Goal: Information Seeking & Learning: Understand process/instructions

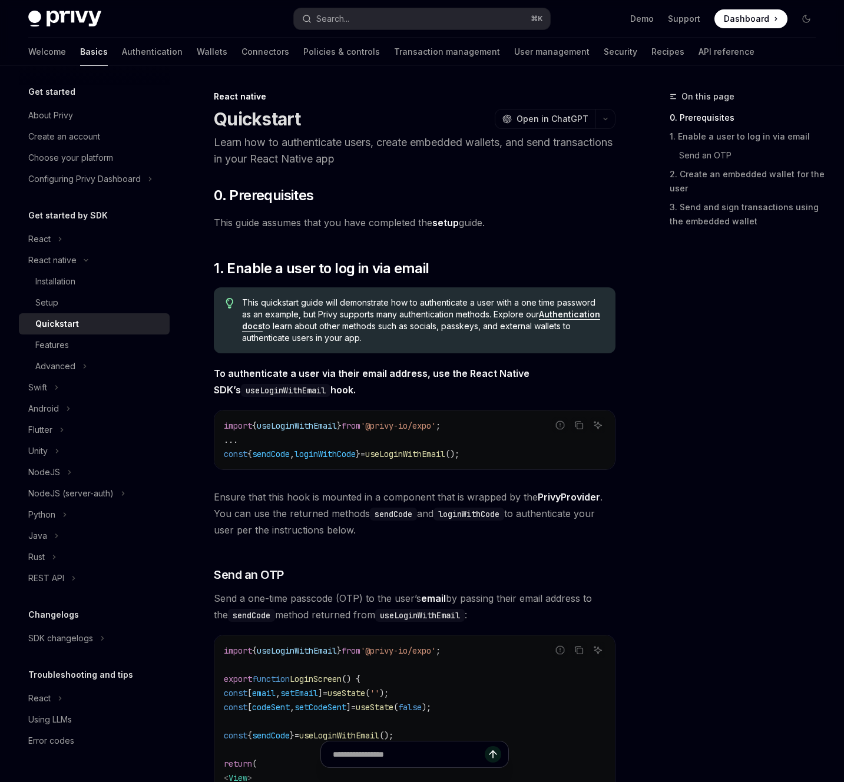
type textarea "*"
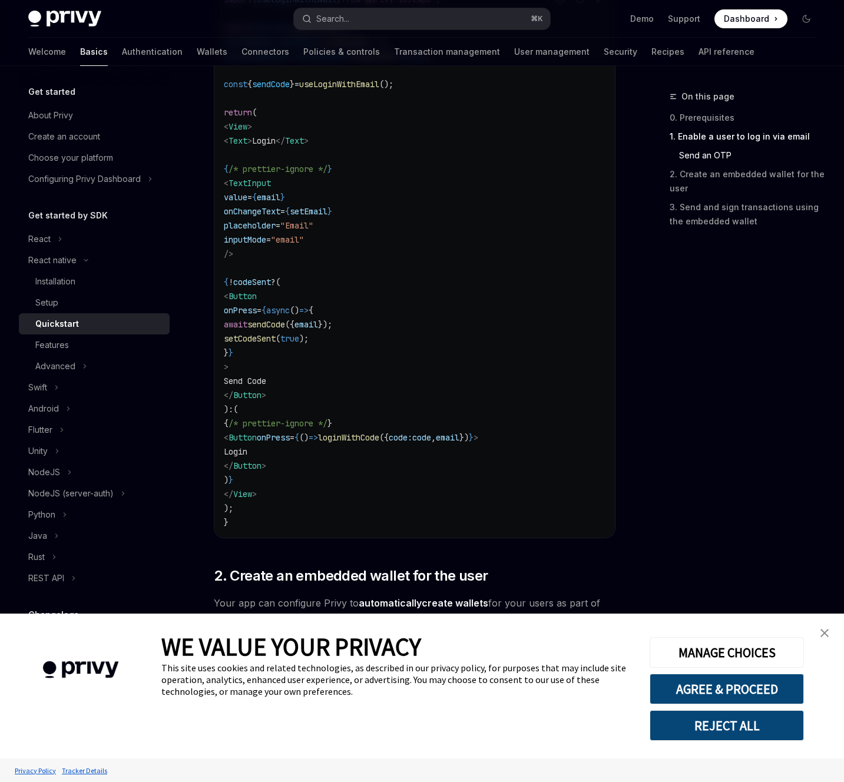
scroll to position [680, 0]
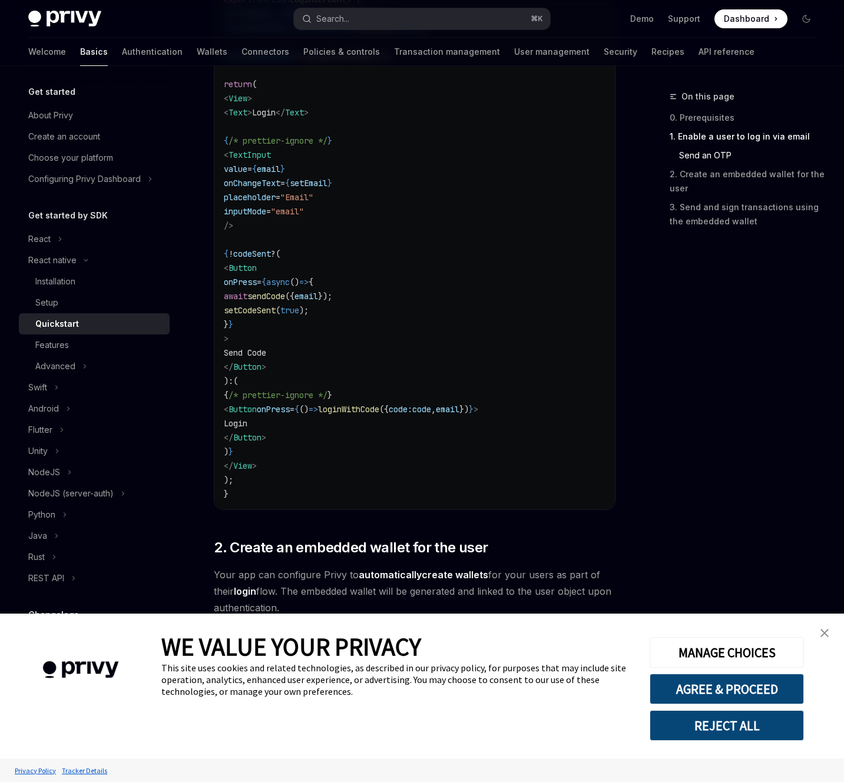
click at [767, 718] on button "REJECT ALL" at bounding box center [727, 726] width 154 height 31
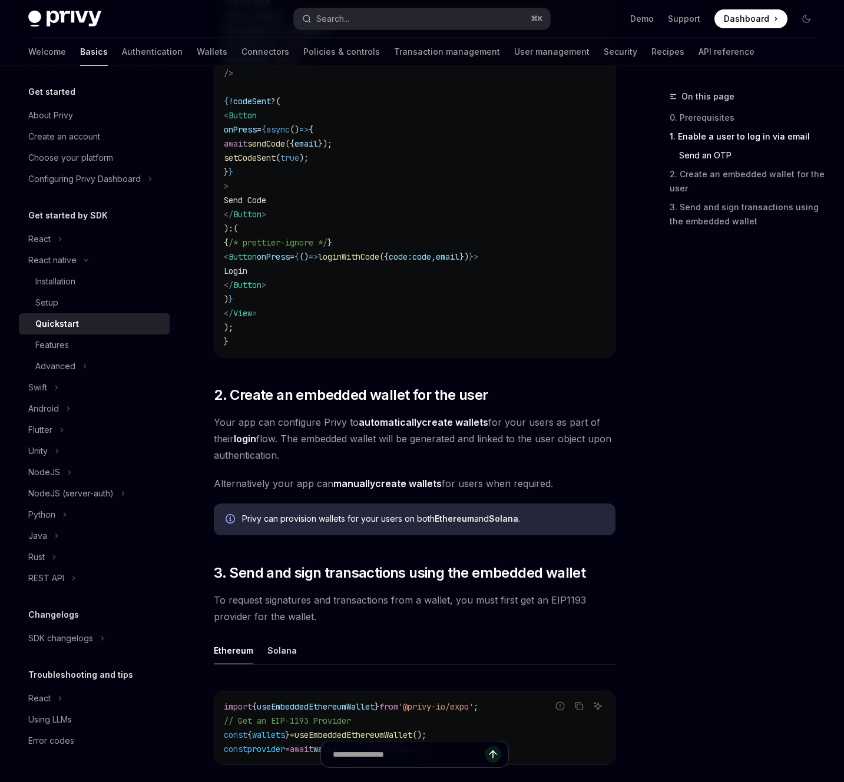
scroll to position [833, 0]
click at [55, 237] on button "React" at bounding box center [94, 239] width 151 height 21
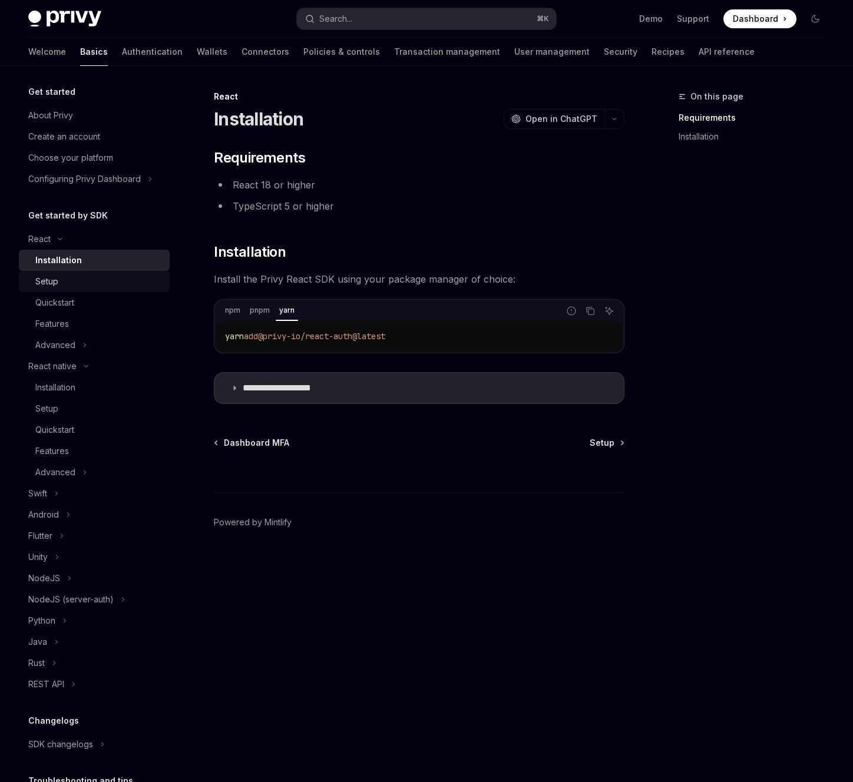
click at [72, 288] on div "Setup" at bounding box center [98, 282] width 127 height 14
type textarea "*"
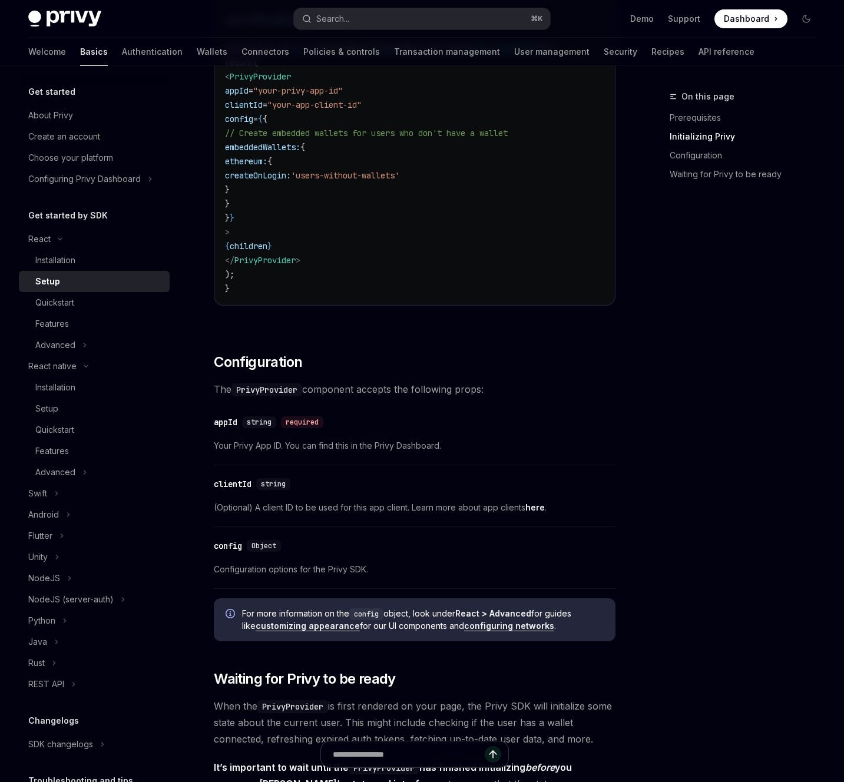
scroll to position [533, 0]
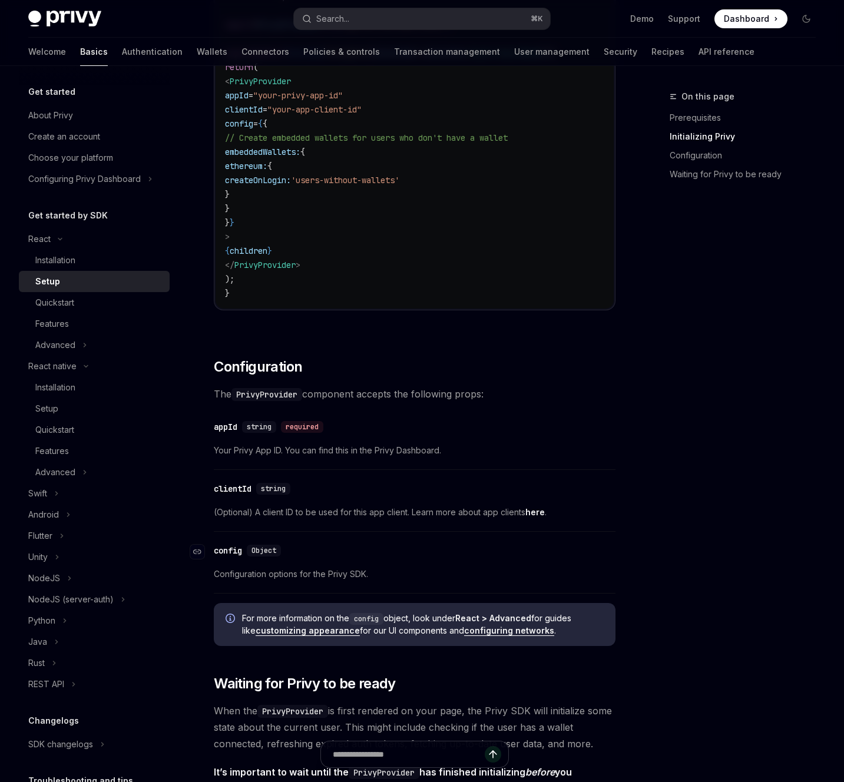
click at [262, 555] on span "Object" at bounding box center [264, 550] width 25 height 9
click at [242, 555] on div "config" at bounding box center [228, 551] width 28 height 12
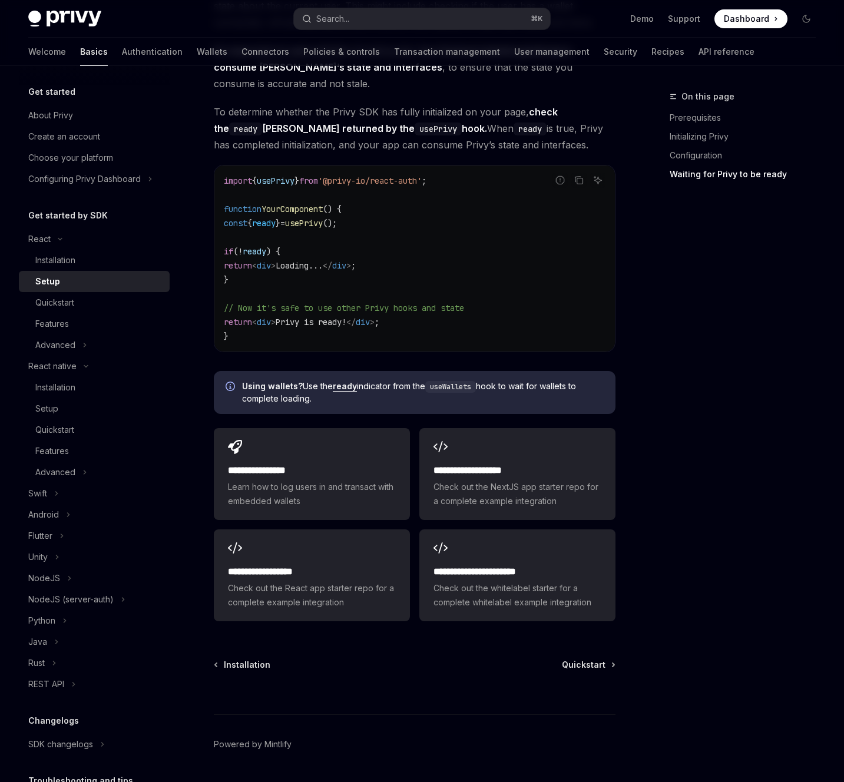
scroll to position [1252, 0]
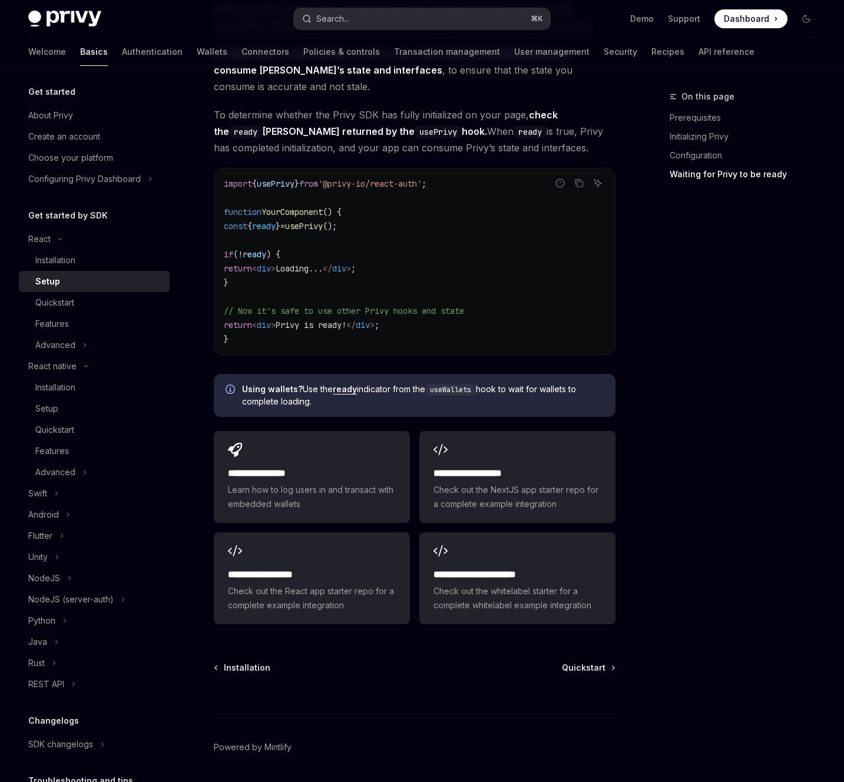
click at [340, 19] on div "Search..." at bounding box center [332, 19] width 33 height 14
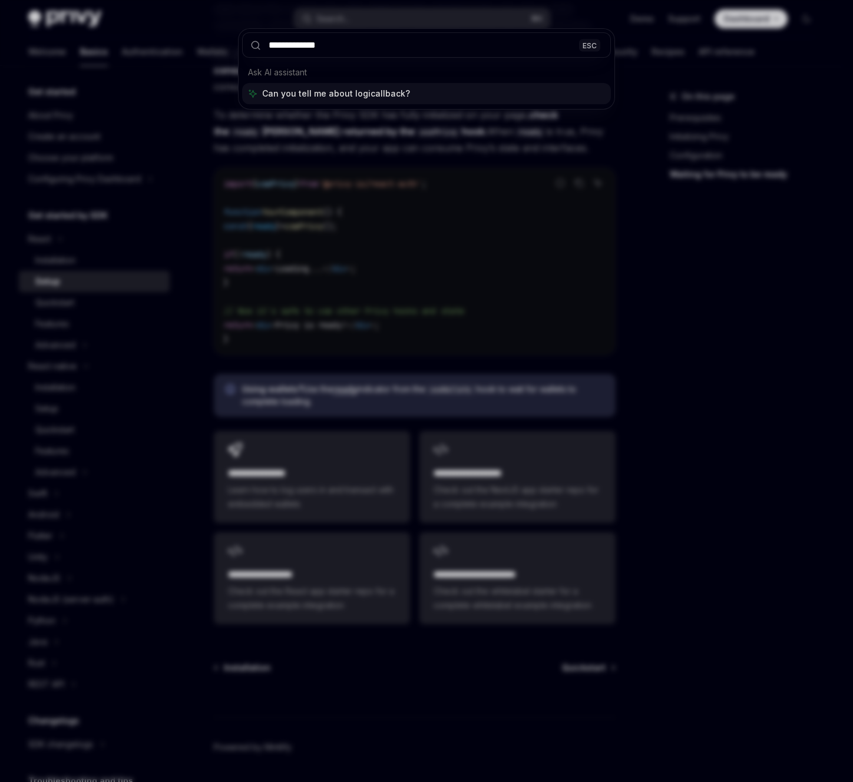
type input "**********"
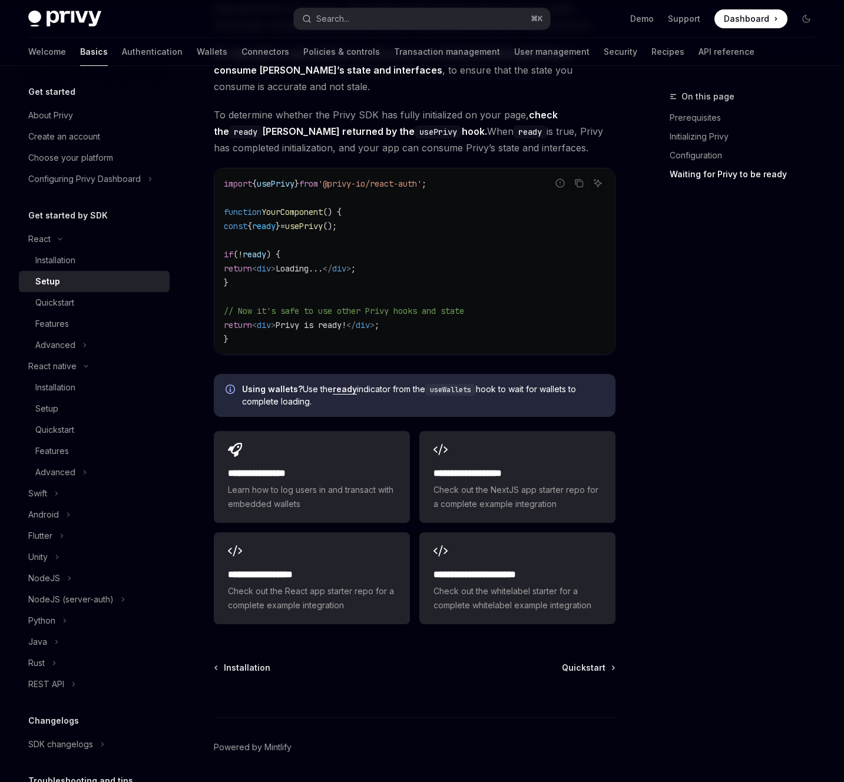
type textarea "*"
